Goal: Navigation & Orientation: Find specific page/section

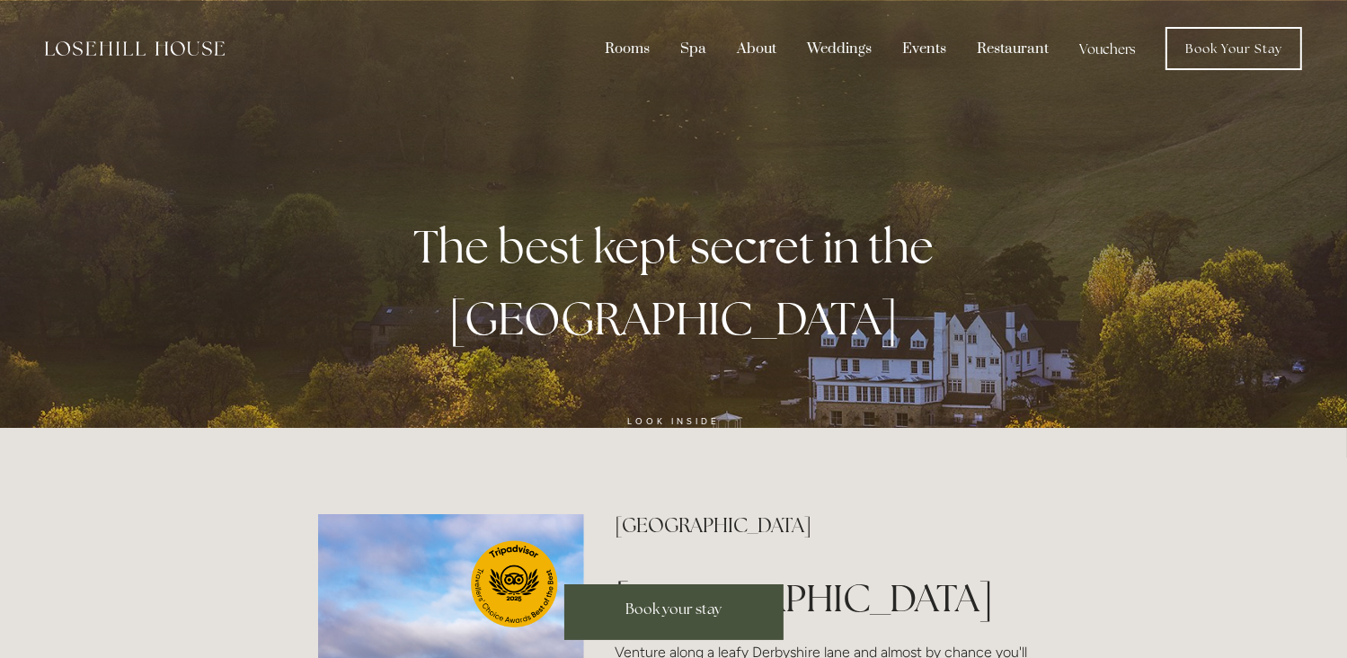
drag, startPoint x: 0, startPoint y: 0, endPoint x: 1019, endPoint y: 475, distance: 1124.7
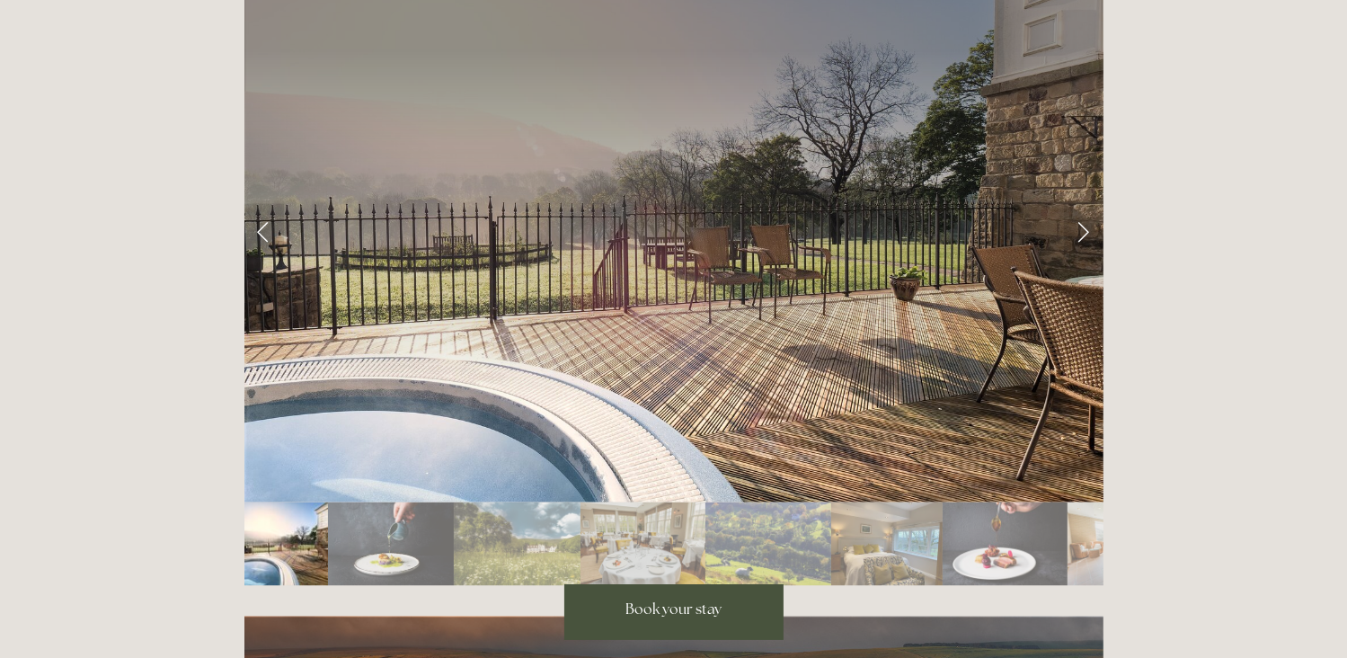
scroll to position [2948, 0]
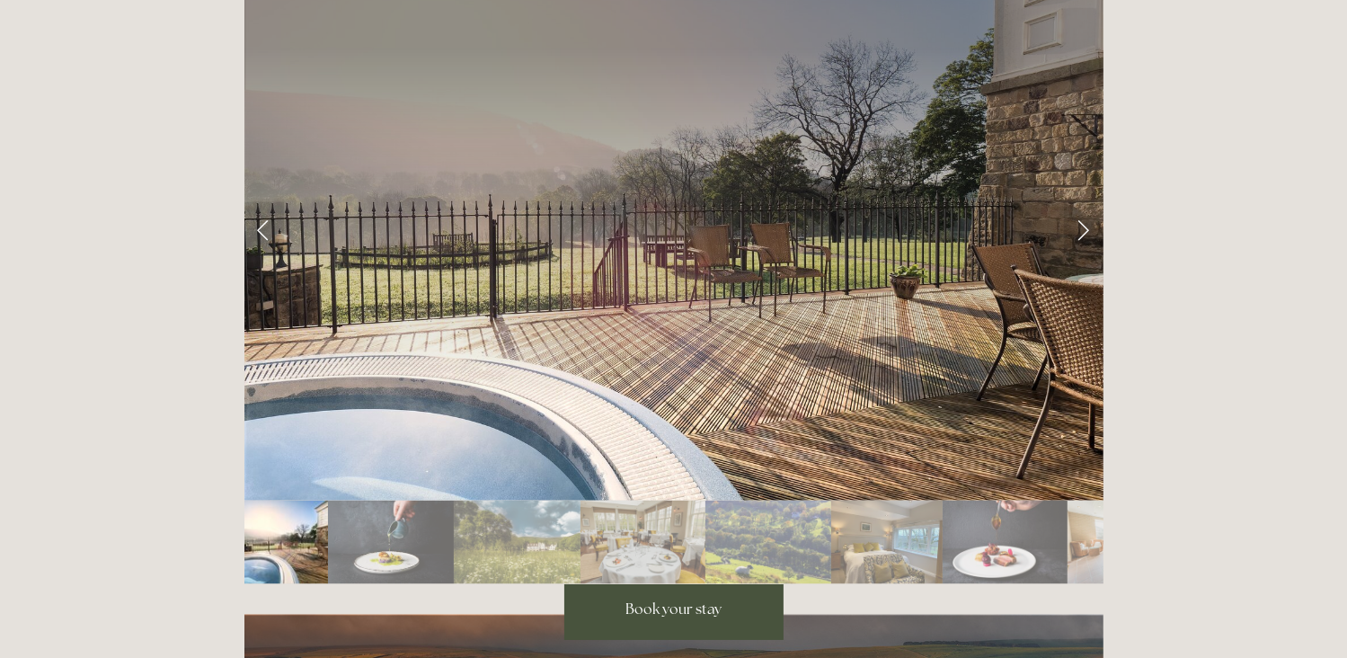
click at [426, 501] on img "Slide 2" at bounding box center [391, 543] width 126 height 84
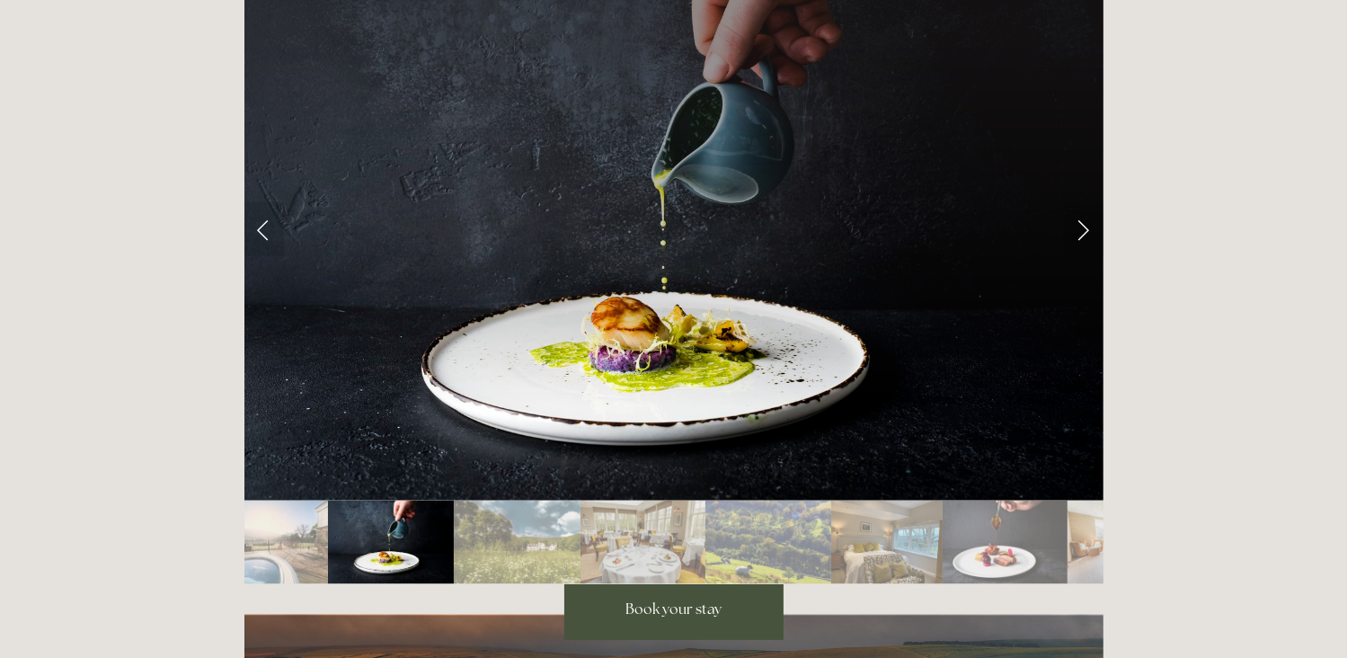
click at [1193, 143] on div "Rooms Rooms Your Stay Book a stay Offers Spa" at bounding box center [673, 54] width 1347 height 6005
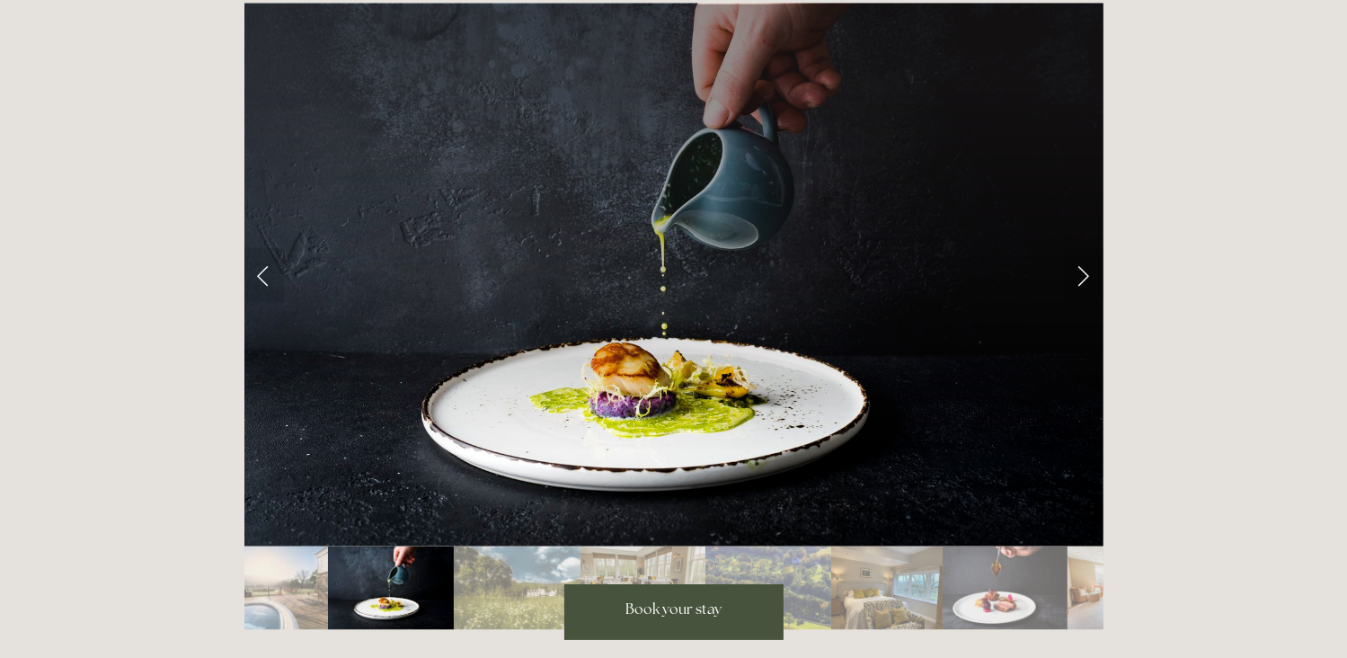
scroll to position [2876, 0]
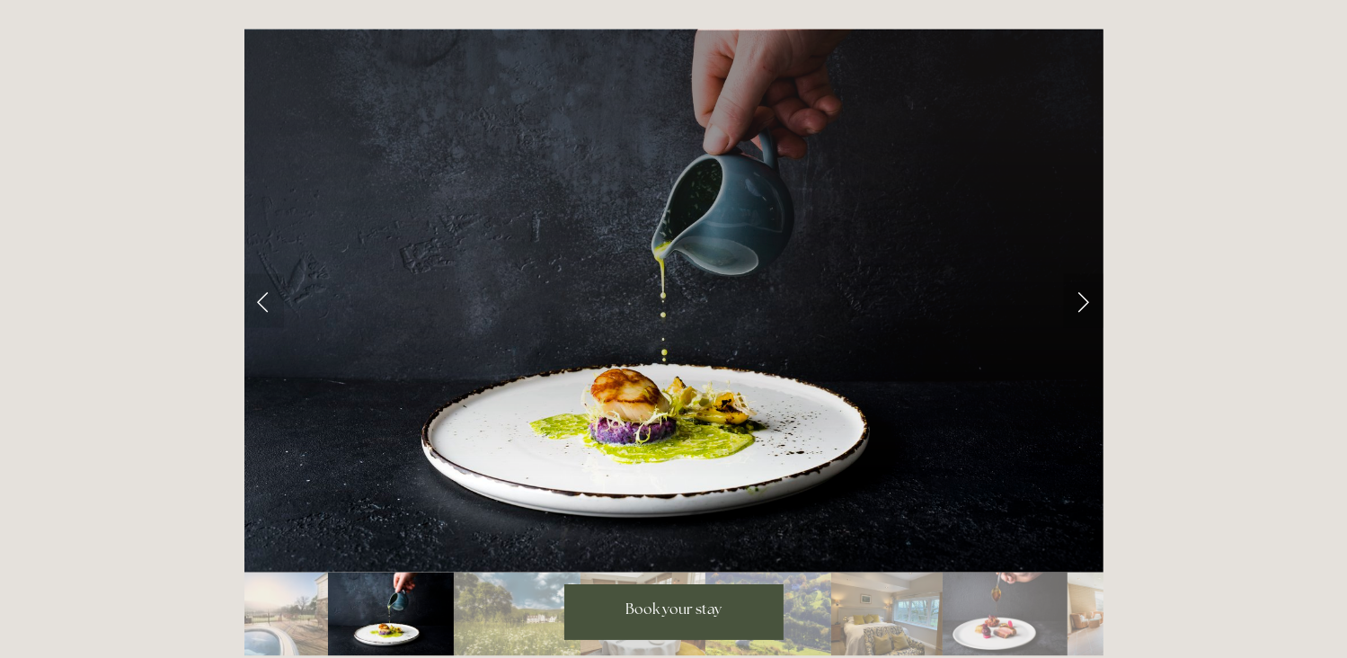
click at [1082, 274] on link "Next Slide" at bounding box center [1084, 301] width 40 height 54
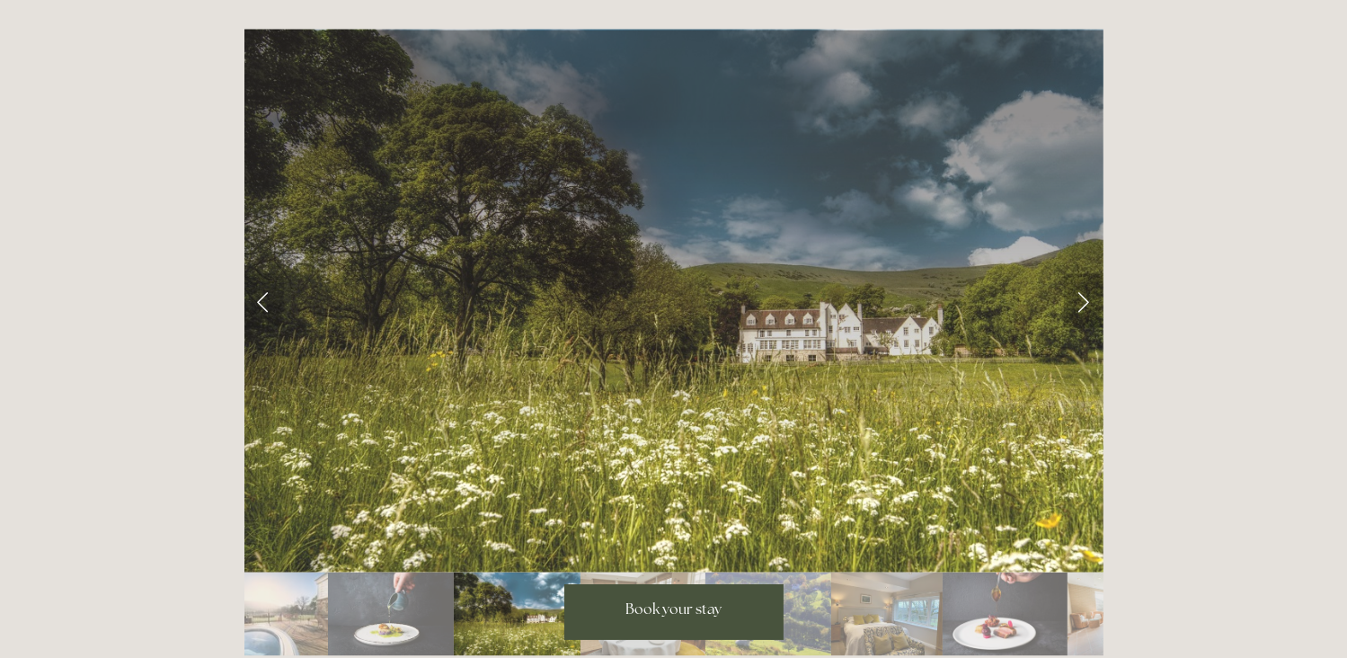
click at [1082, 274] on link "Next Slide" at bounding box center [1084, 301] width 40 height 54
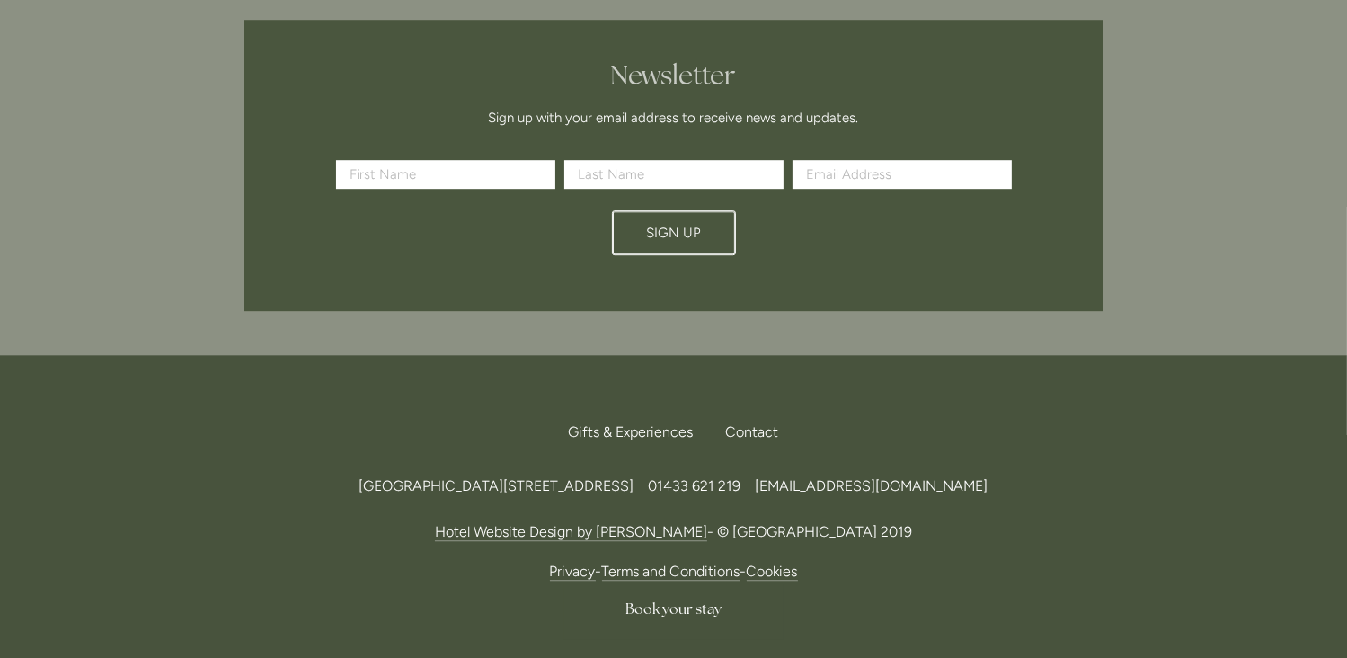
scroll to position [5292, 0]
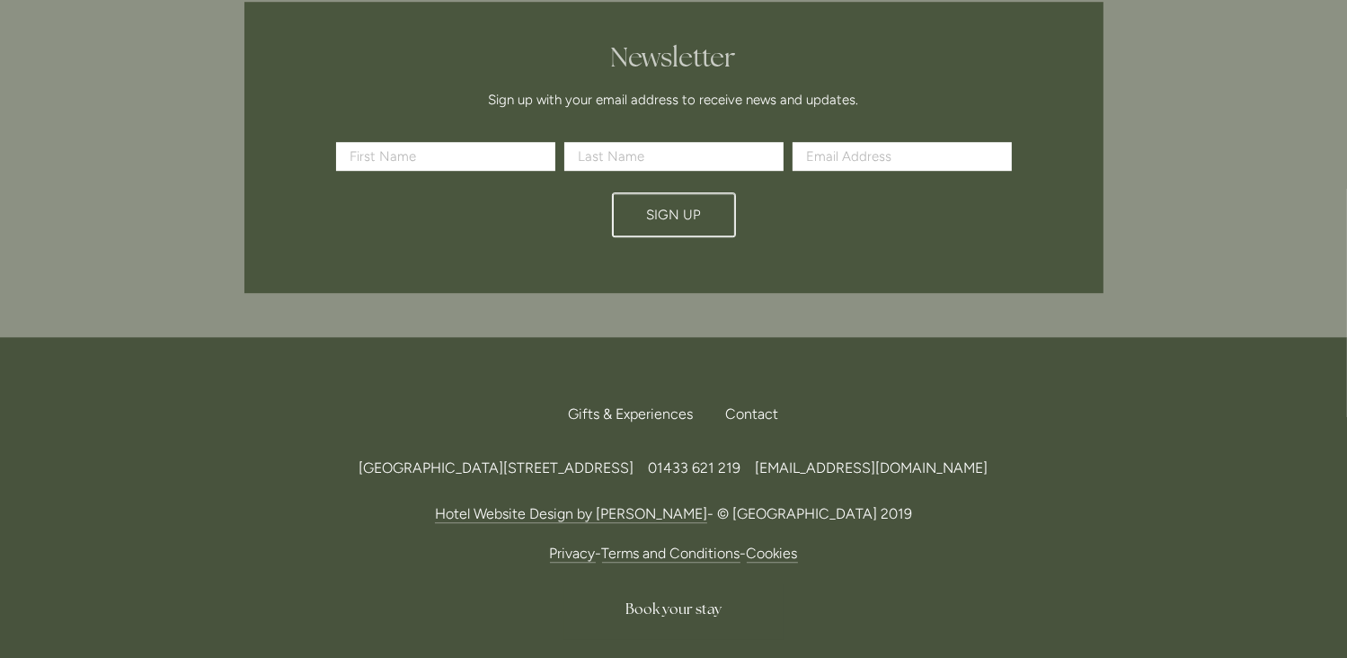
drag, startPoint x: 629, startPoint y: 413, endPoint x: 680, endPoint y: 413, distance: 50.3
click at [635, 459] on span "[GEOGRAPHIC_DATA][STREET_ADDRESS]" at bounding box center [497, 467] width 275 height 17
copy span "S33 6AF"
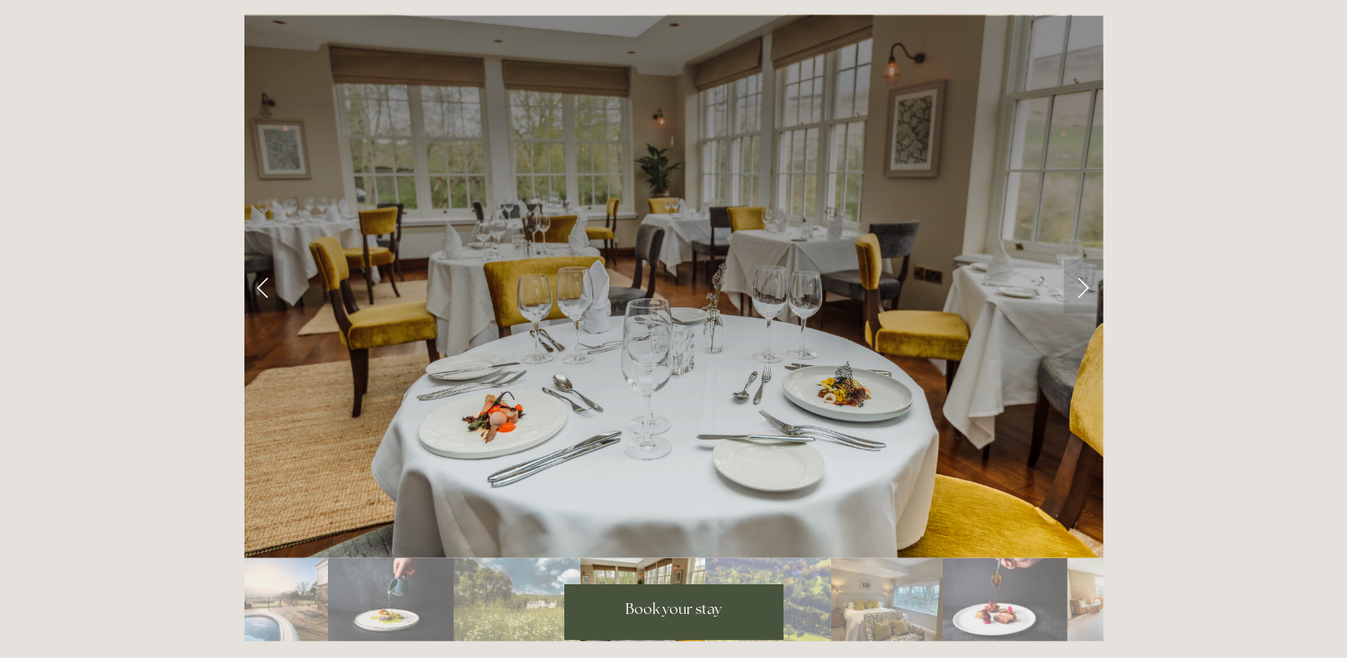
scroll to position [2905, 0]
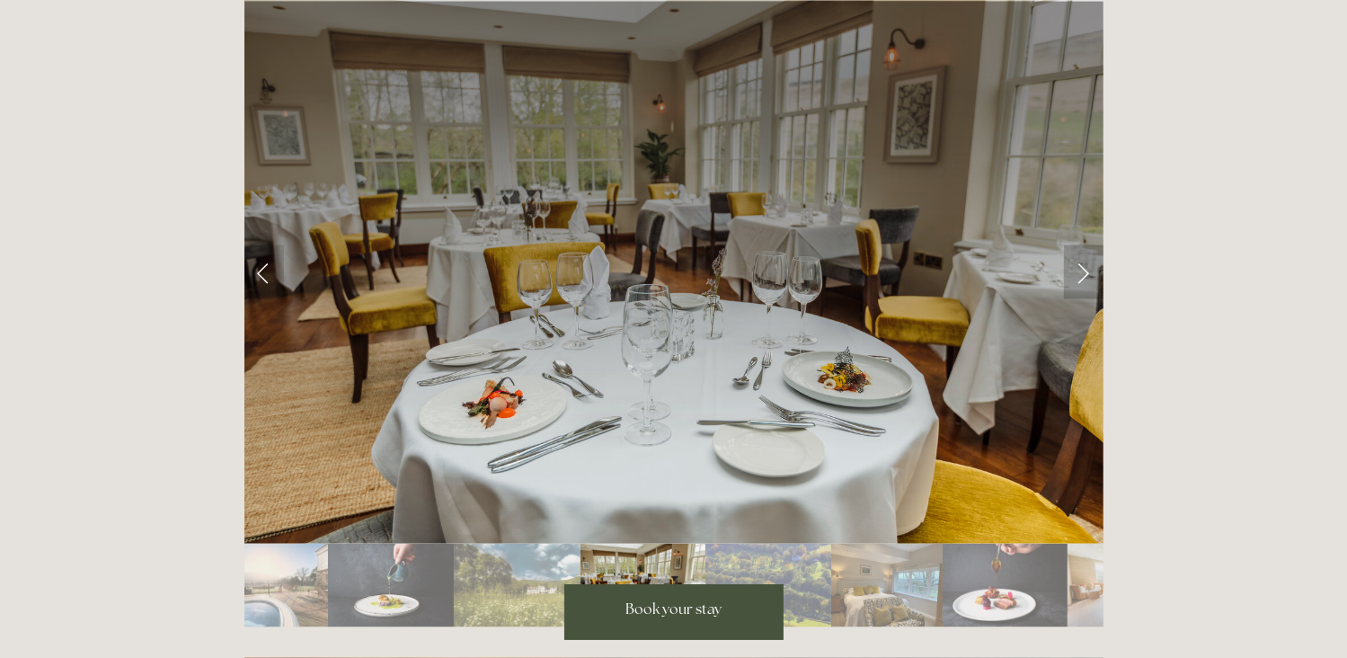
click at [1086, 245] on link "Next Slide" at bounding box center [1084, 272] width 40 height 54
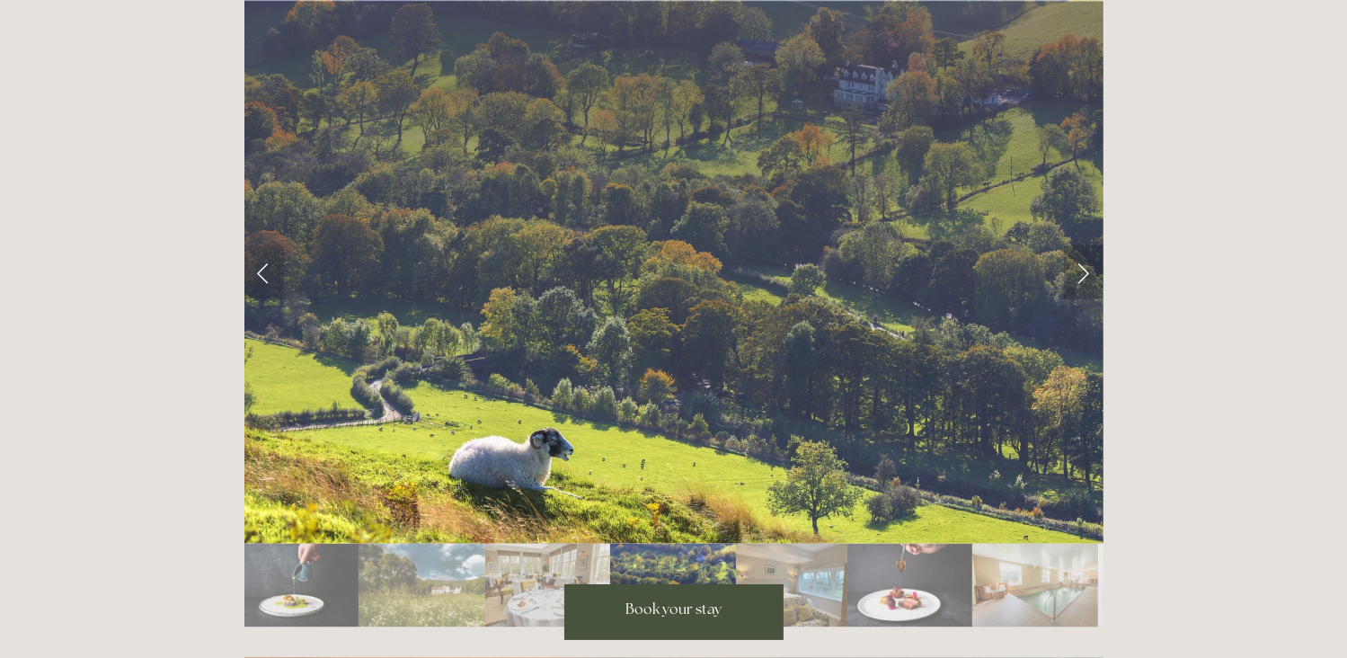
click at [1086, 245] on link "Next Slide" at bounding box center [1084, 272] width 40 height 54
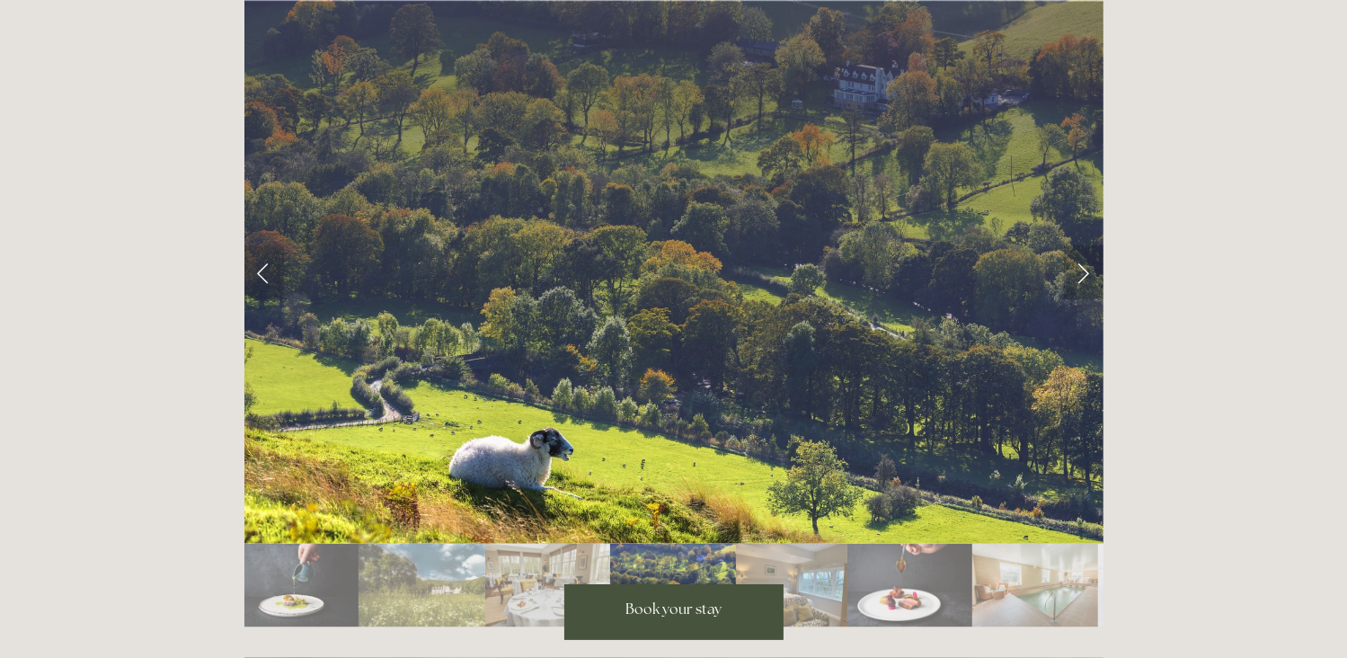
click at [1086, 245] on link "Next Slide" at bounding box center [1084, 272] width 40 height 54
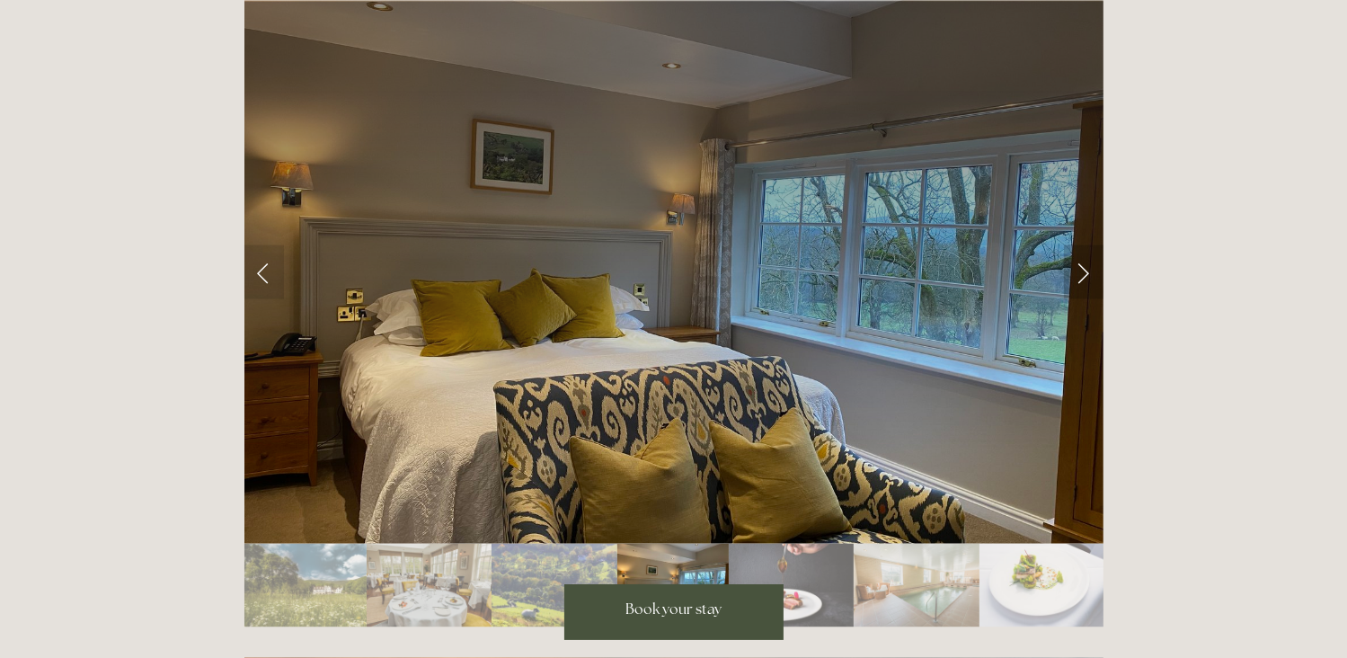
click at [1086, 245] on link "Next Slide" at bounding box center [1084, 272] width 40 height 54
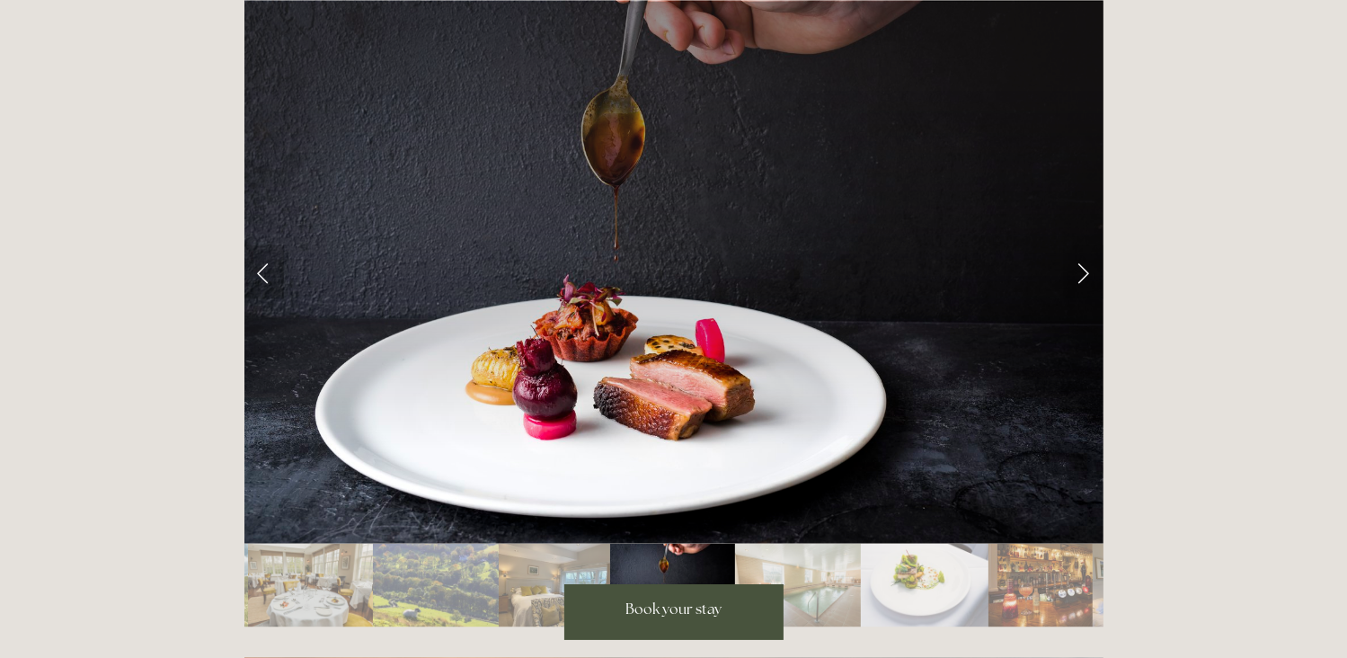
click at [261, 245] on link "Previous Slide" at bounding box center [264, 272] width 40 height 54
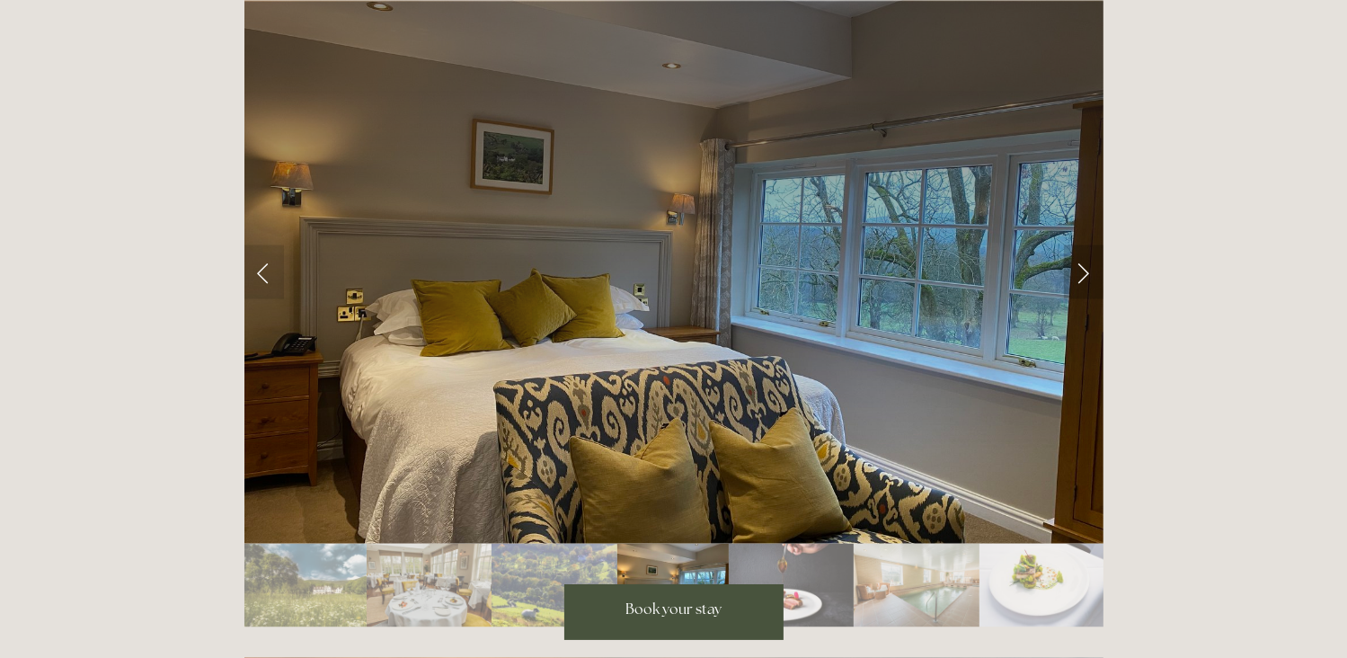
click at [1074, 245] on link "Next Slide" at bounding box center [1084, 272] width 40 height 54
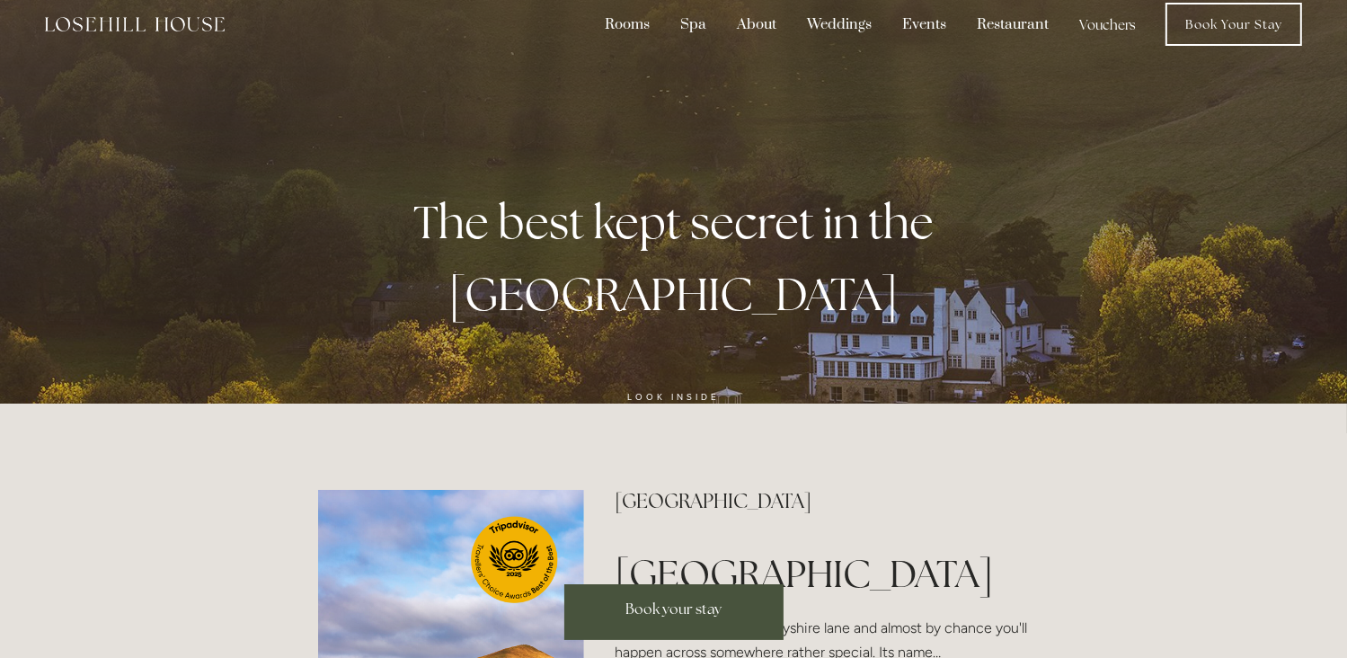
scroll to position [0, 0]
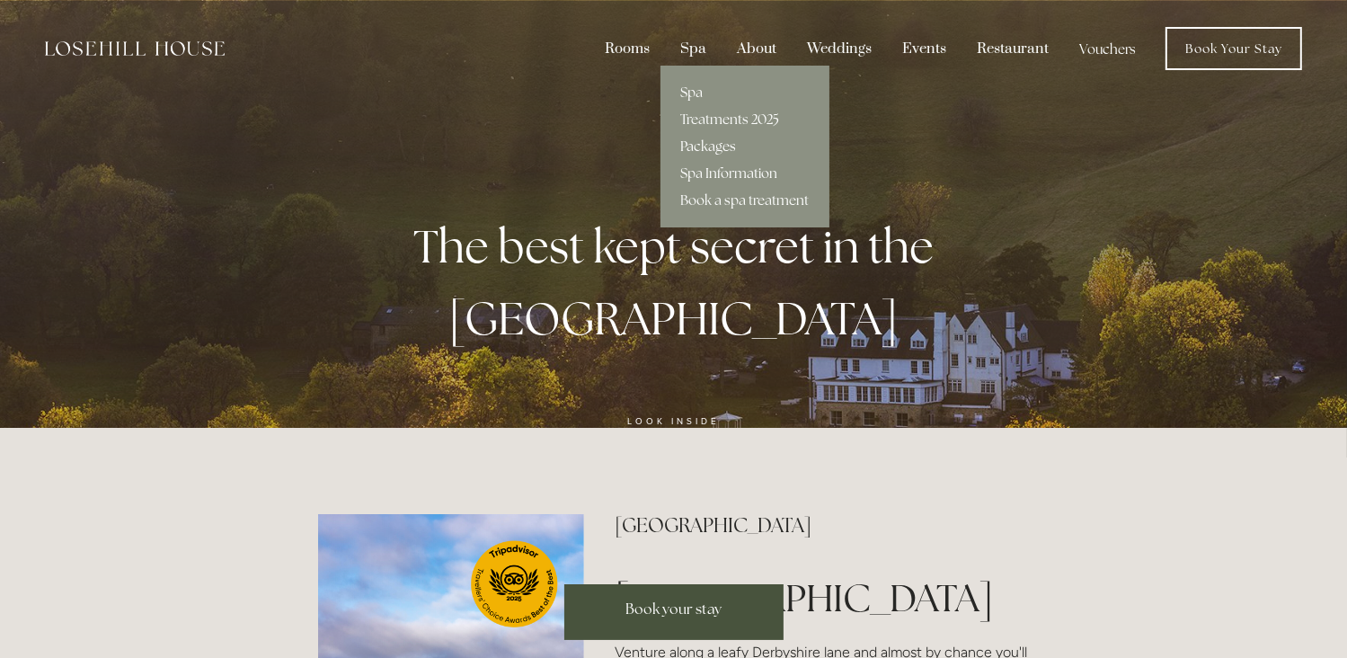
click at [701, 147] on link "Packages" at bounding box center [745, 146] width 169 height 27
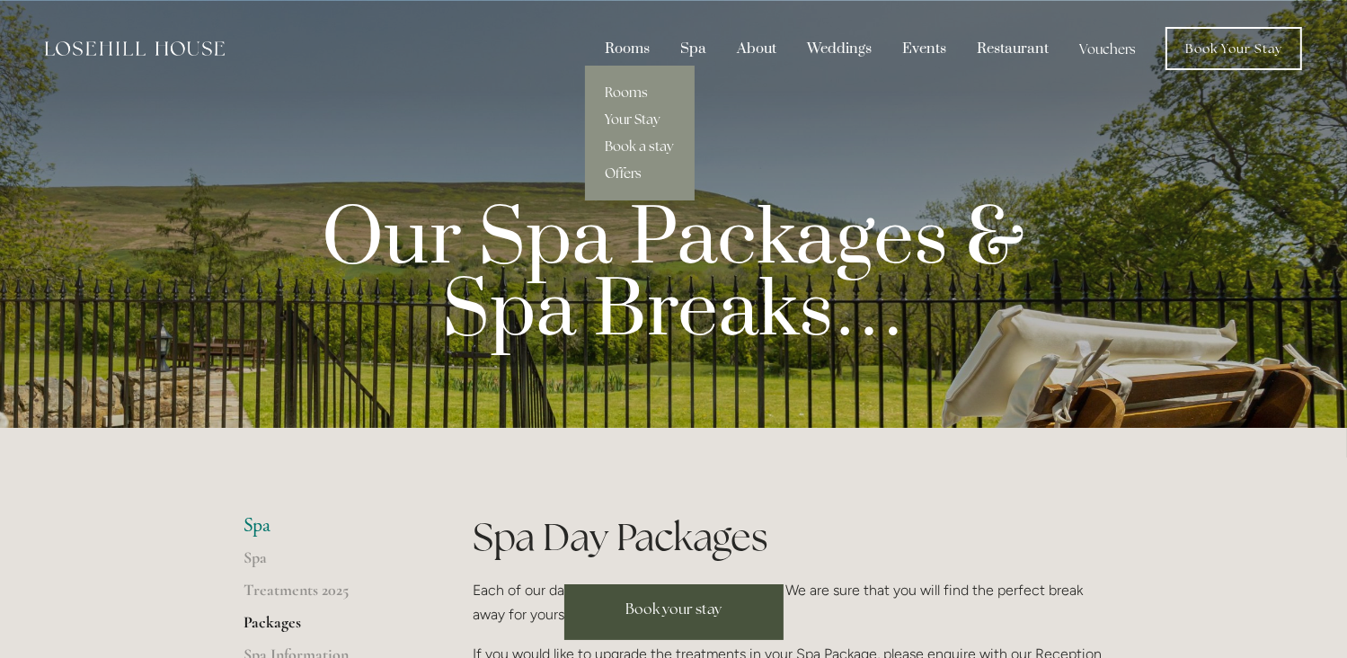
click at [635, 119] on link "Your Stay" at bounding box center [640, 119] width 110 height 27
